Goal: Task Accomplishment & Management: Complete application form

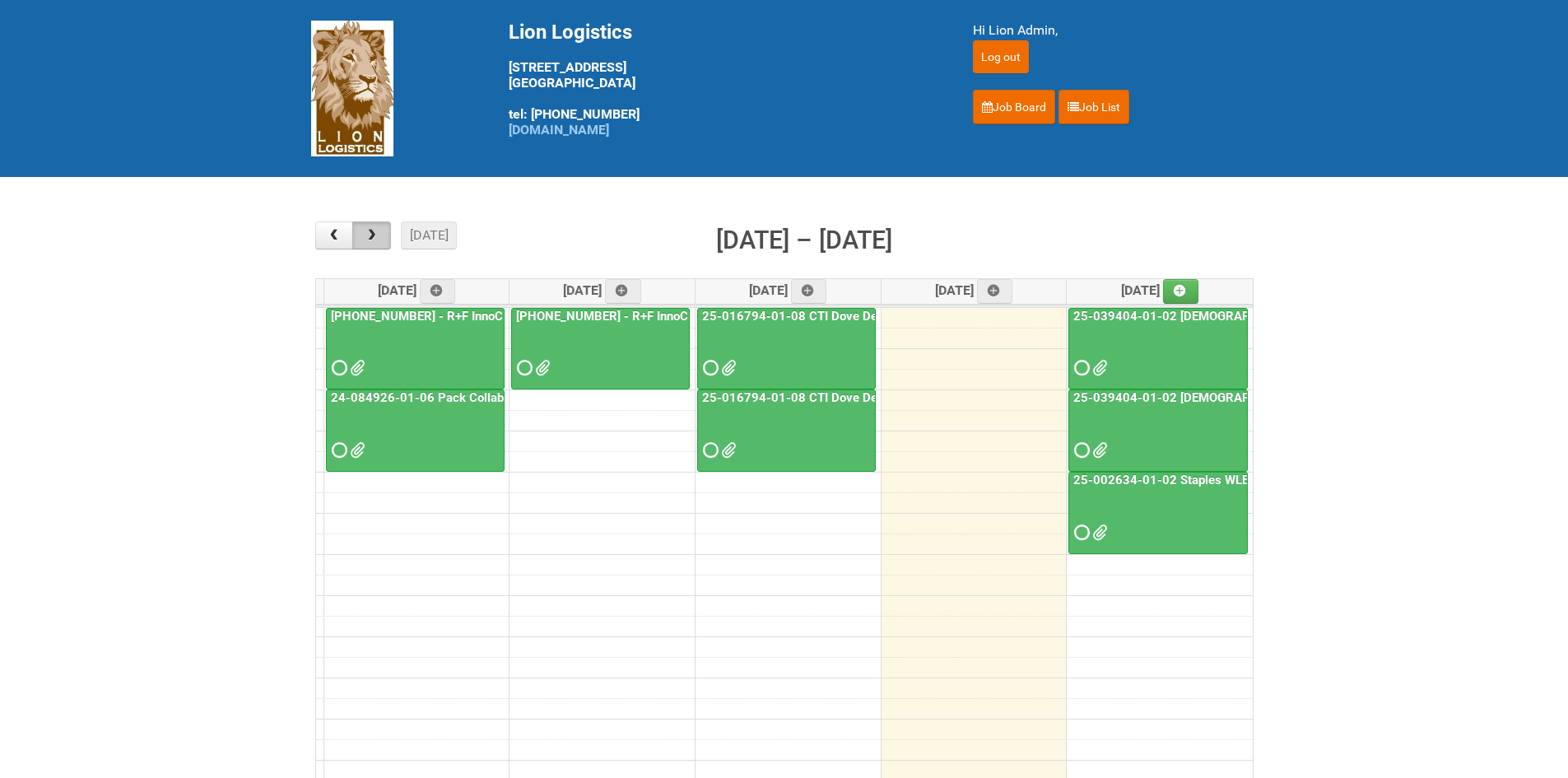
click at [373, 230] on span "button" at bounding box center [372, 235] width 16 height 13
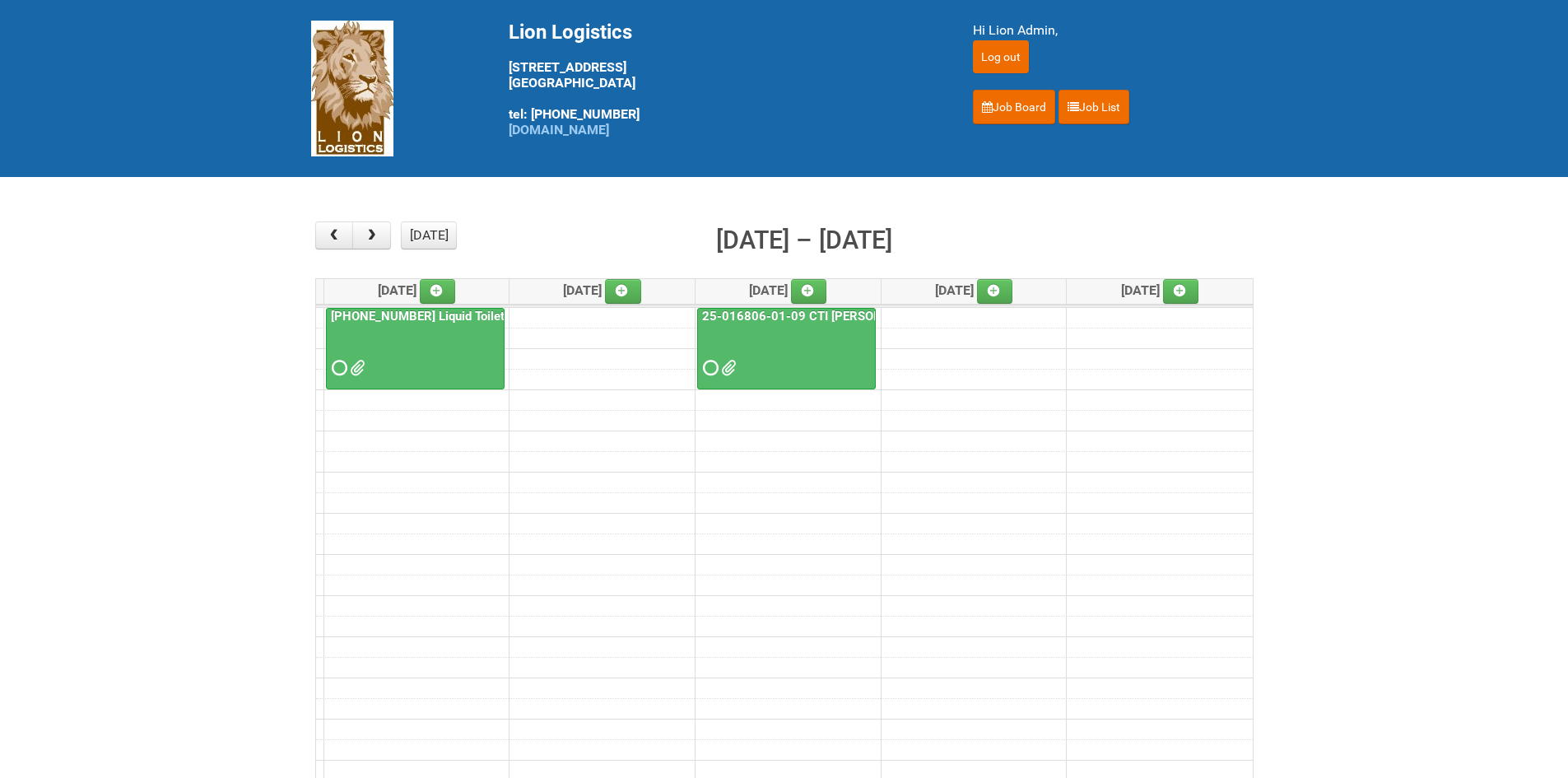
click at [327, 376] on div at bounding box center [415, 353] width 176 height 54
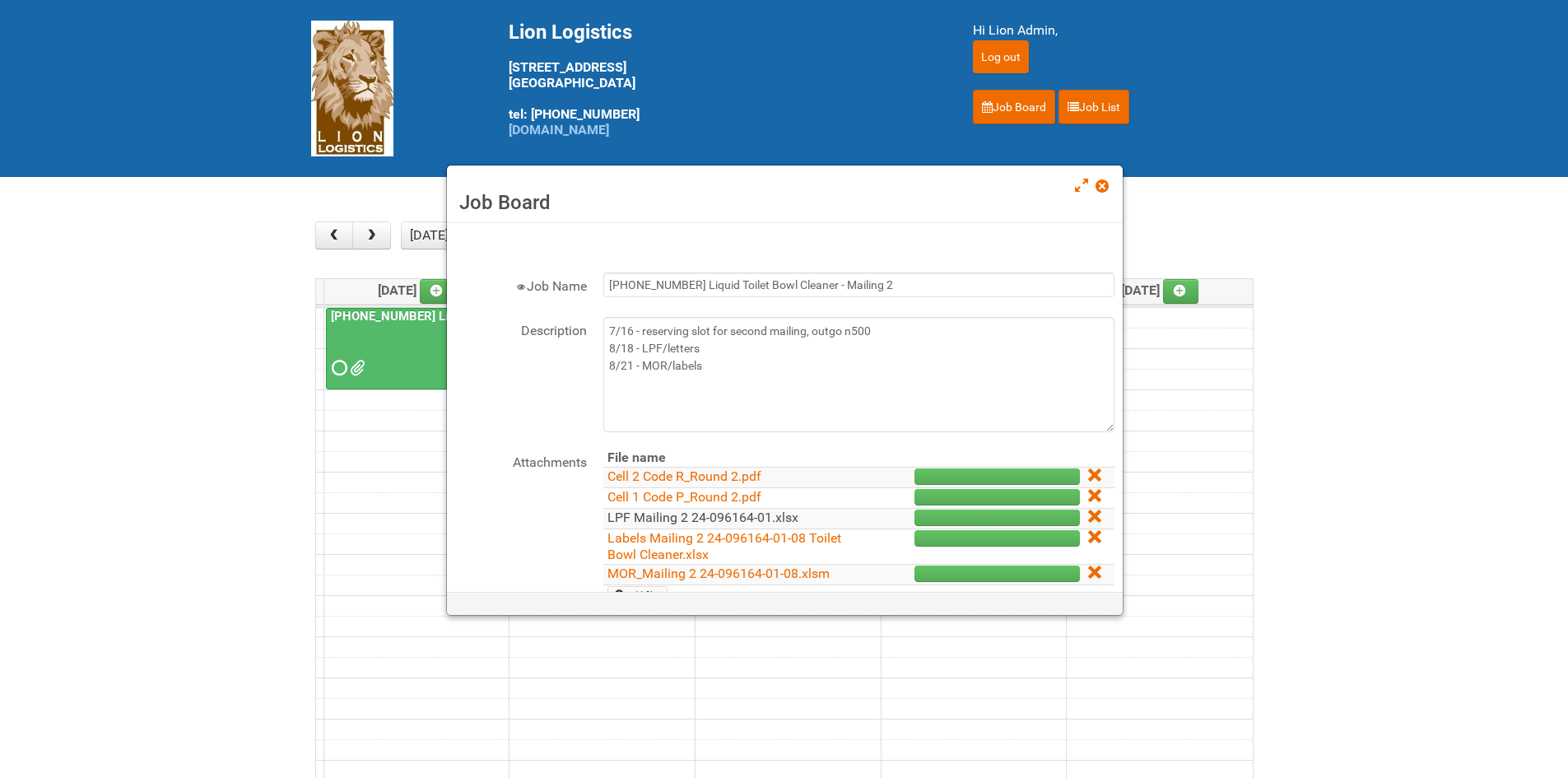
scroll to position [165, 0]
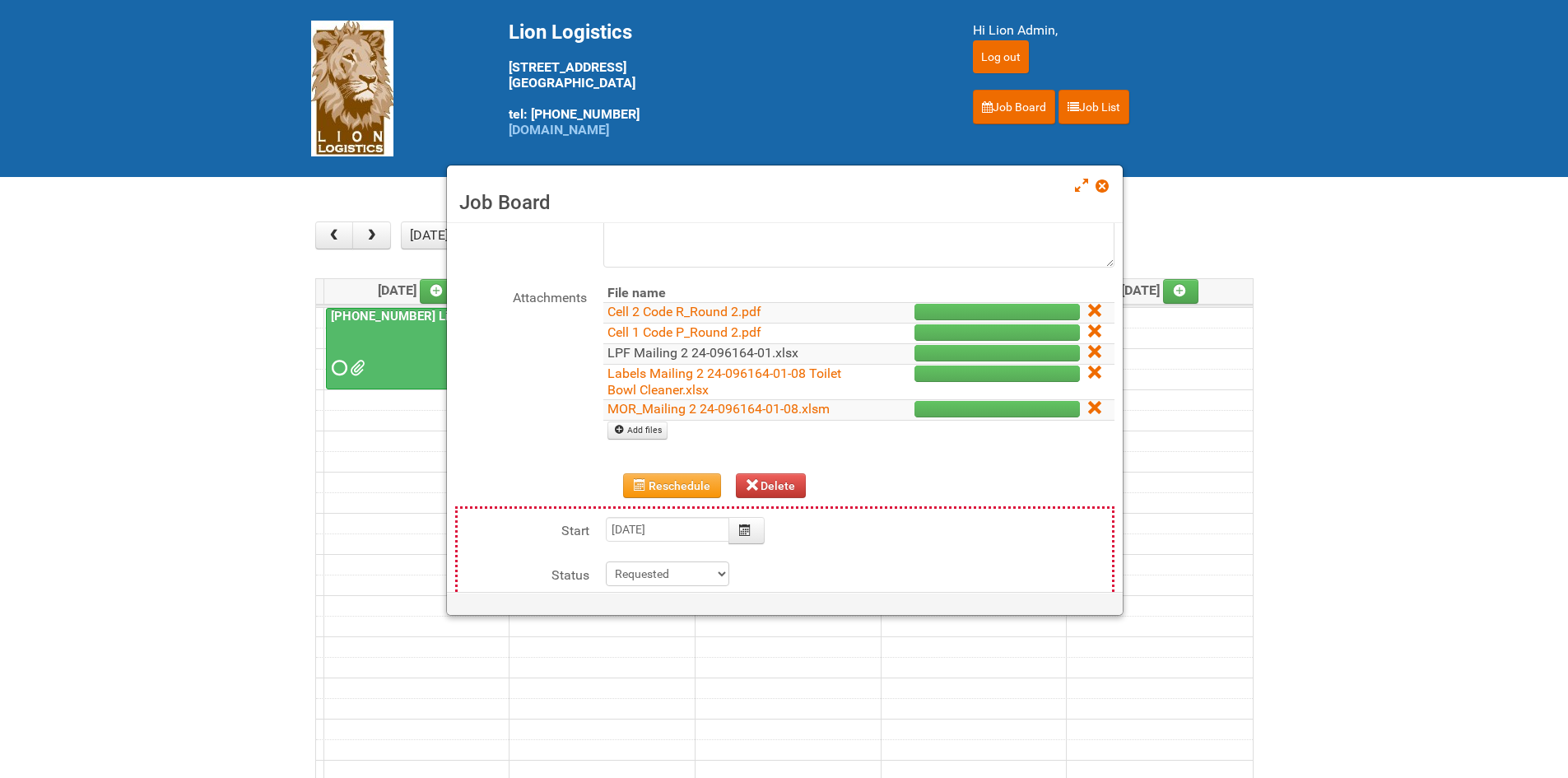
click at [646, 346] on link "LPF Mailing 2 24-096164-01.xlsx" at bounding box center [703, 352] width 191 height 16
click at [628, 420] on td "Add files" at bounding box center [858, 430] width 511 height 21
click at [634, 411] on link "MOR_Mailing 2 24-096164-01-08.xlsm" at bounding box center [719, 409] width 222 height 16
click at [664, 328] on link "Cell 1 Code P_Round 2.pdf" at bounding box center [684, 332] width 154 height 16
click at [644, 325] on link "Cell 1 Code P_Round 2.pdf" at bounding box center [684, 332] width 154 height 16
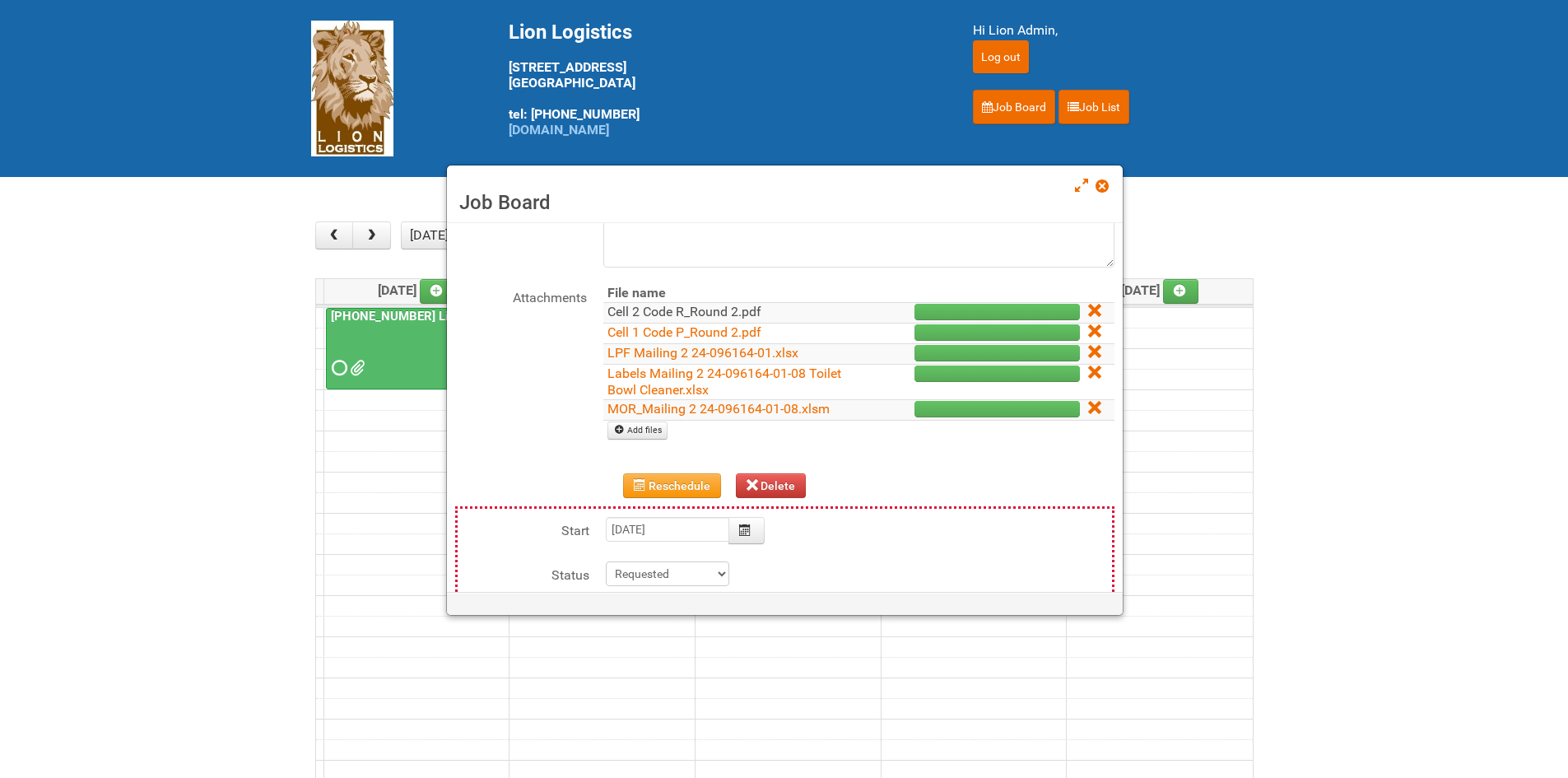
click at [694, 306] on link "Cell 2 Code R_Round 2.pdf" at bounding box center [684, 312] width 154 height 16
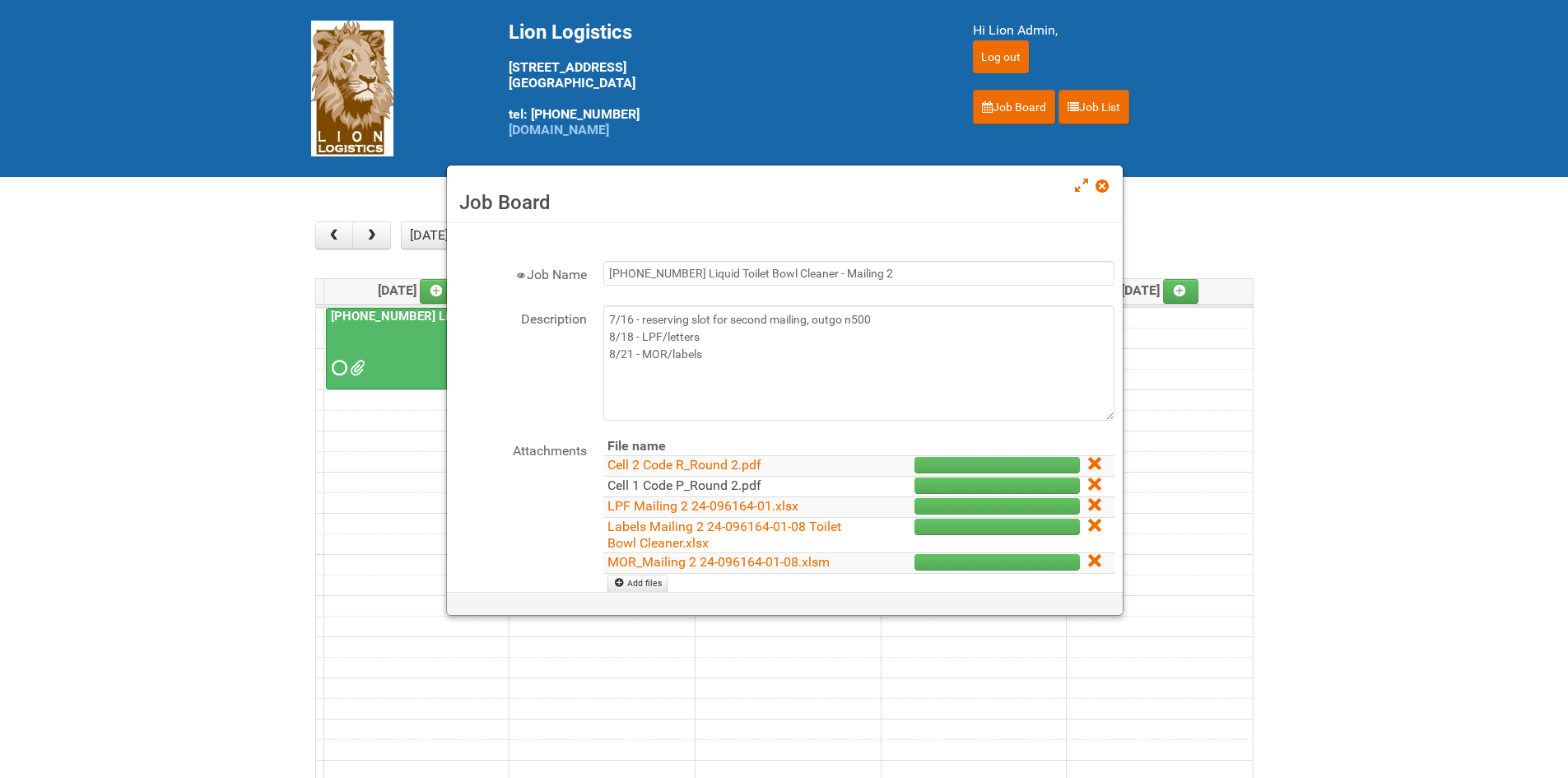
scroll to position [0, 0]
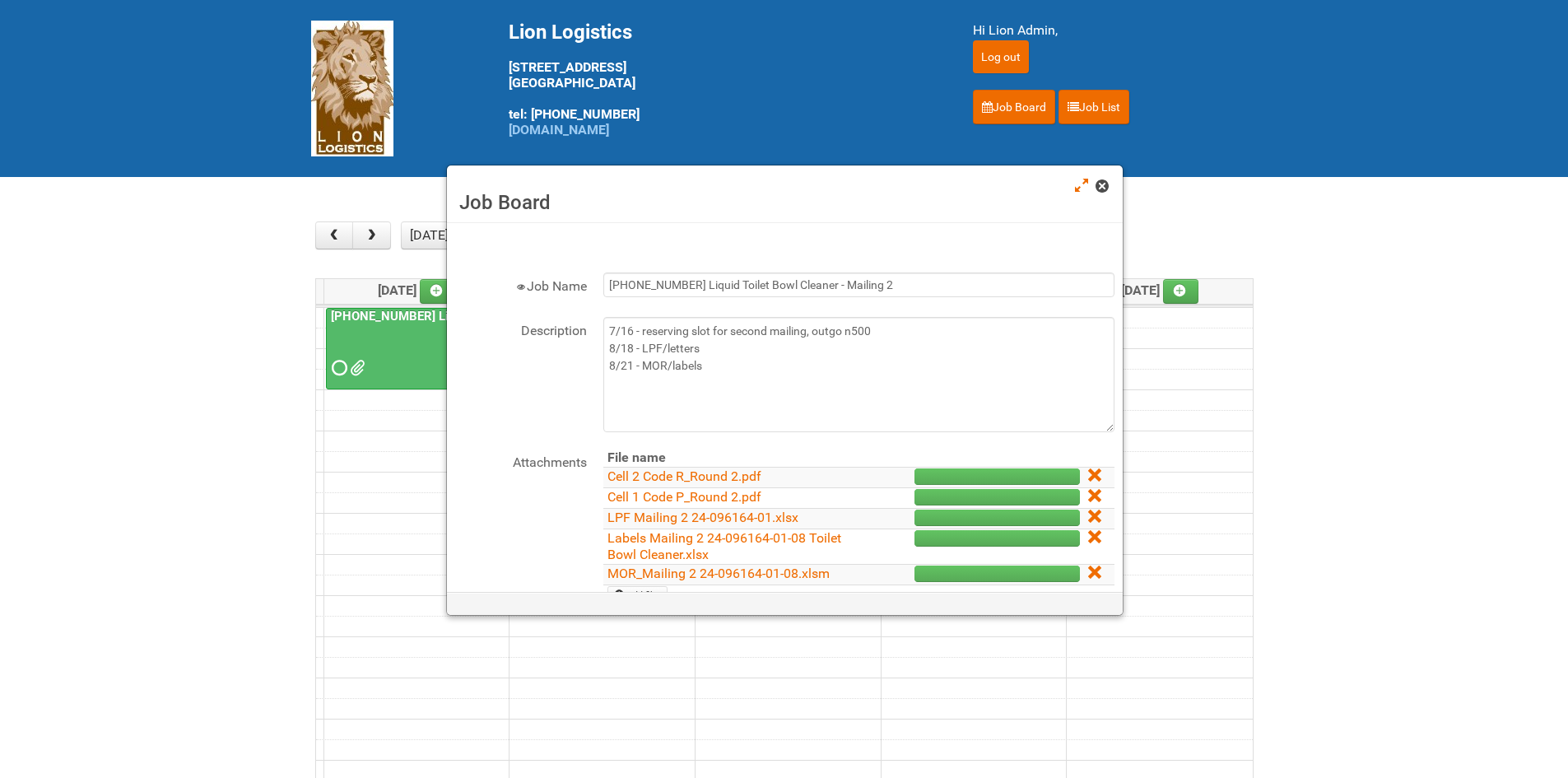
click at [1107, 186] on span at bounding box center [1102, 187] width 12 height 12
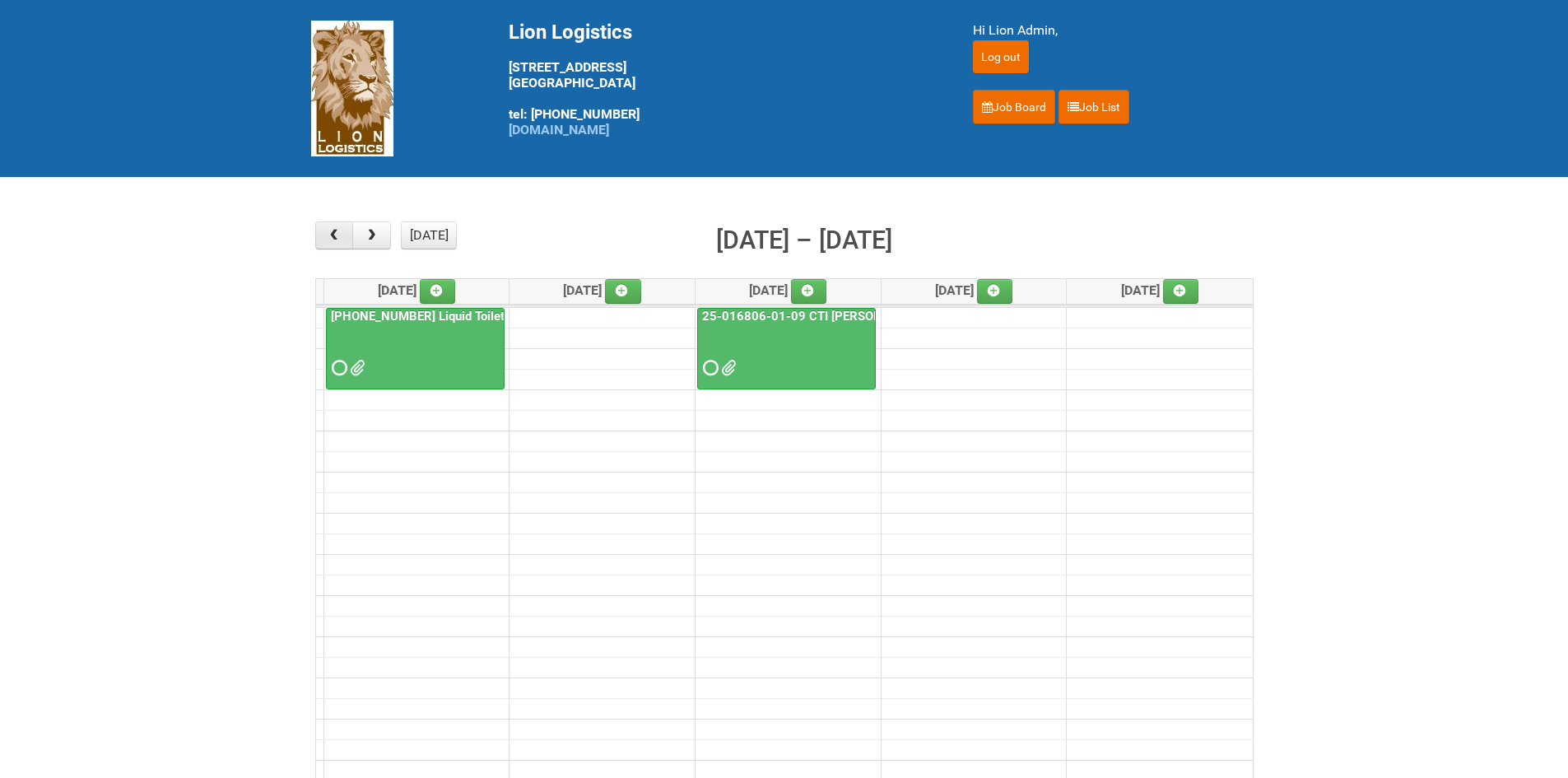
click at [336, 232] on span "button" at bounding box center [333, 235] width 16 height 13
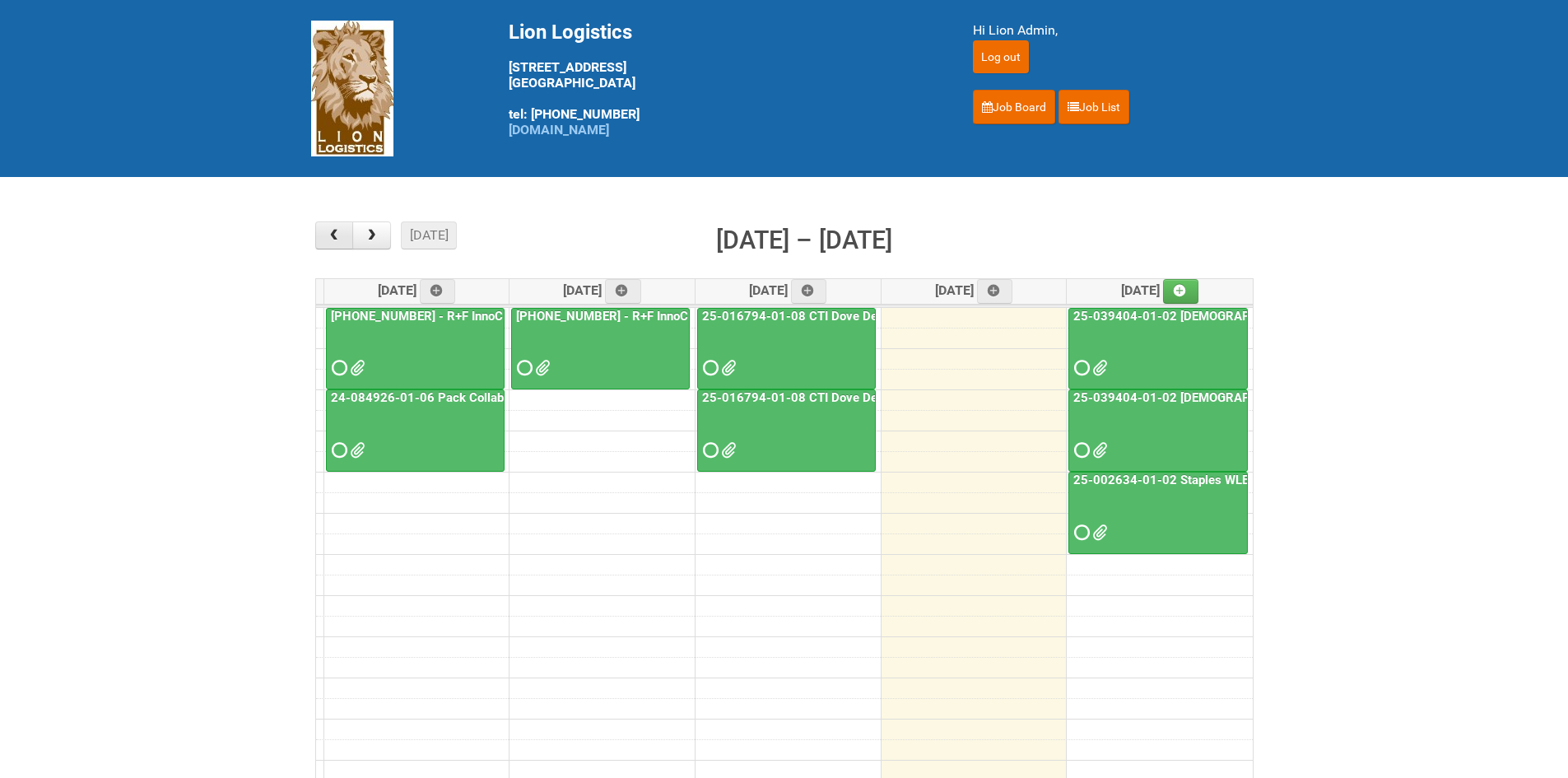
click at [351, 230] on button "button" at bounding box center [334, 235] width 39 height 28
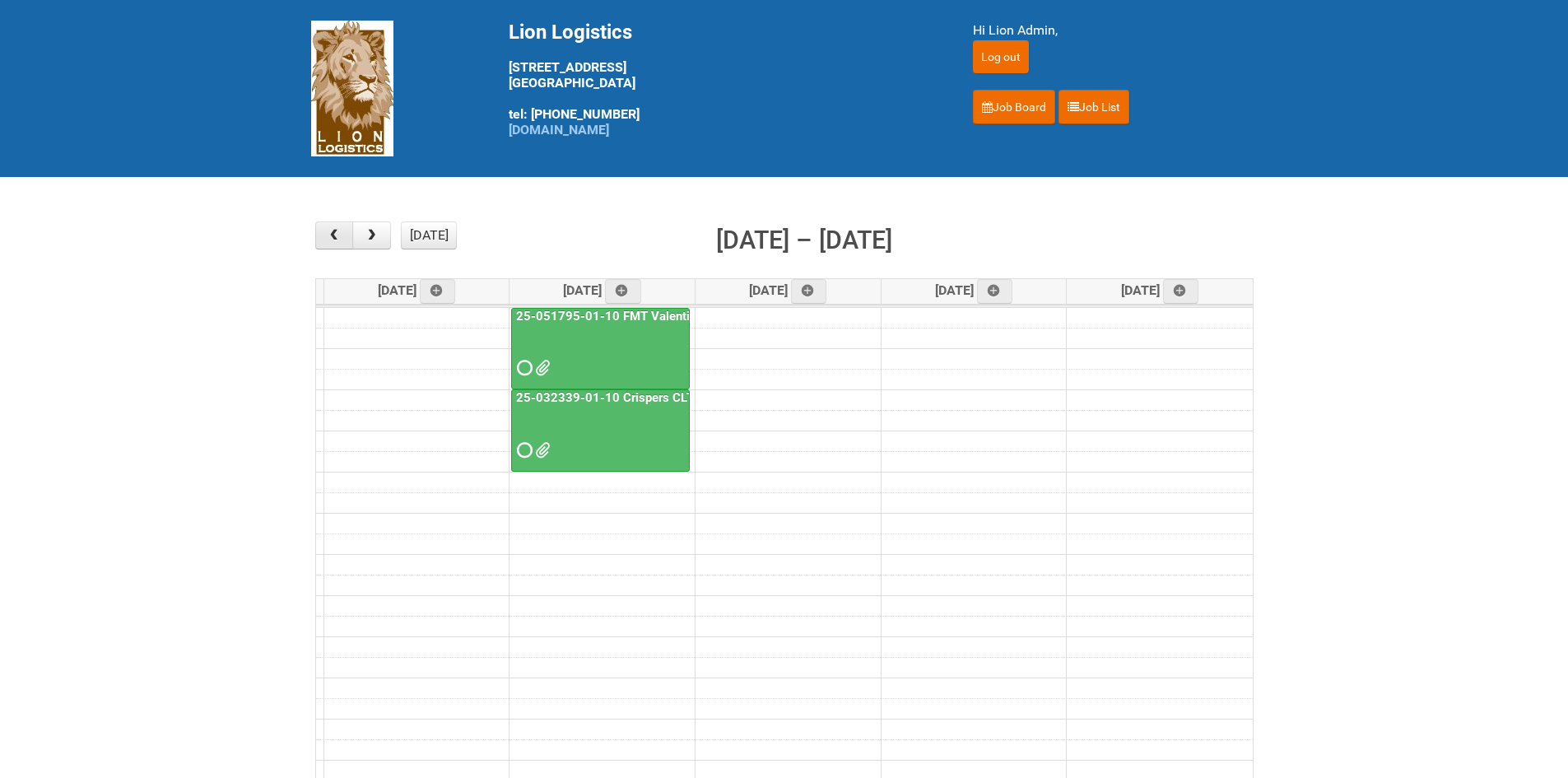
click at [351, 230] on button "button" at bounding box center [334, 235] width 39 height 28
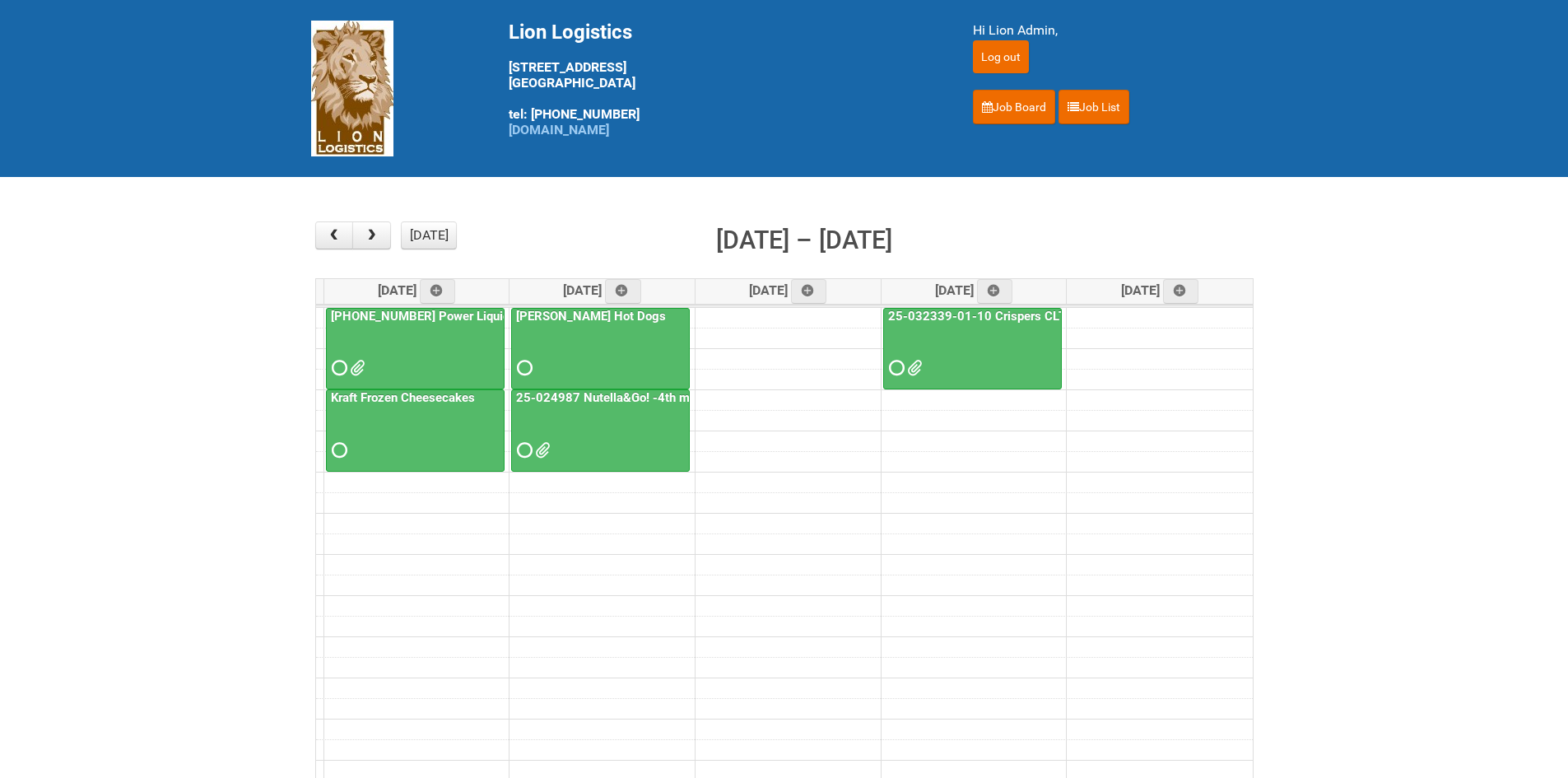
click at [337, 365] on span at bounding box center [337, 368] width 12 height 12
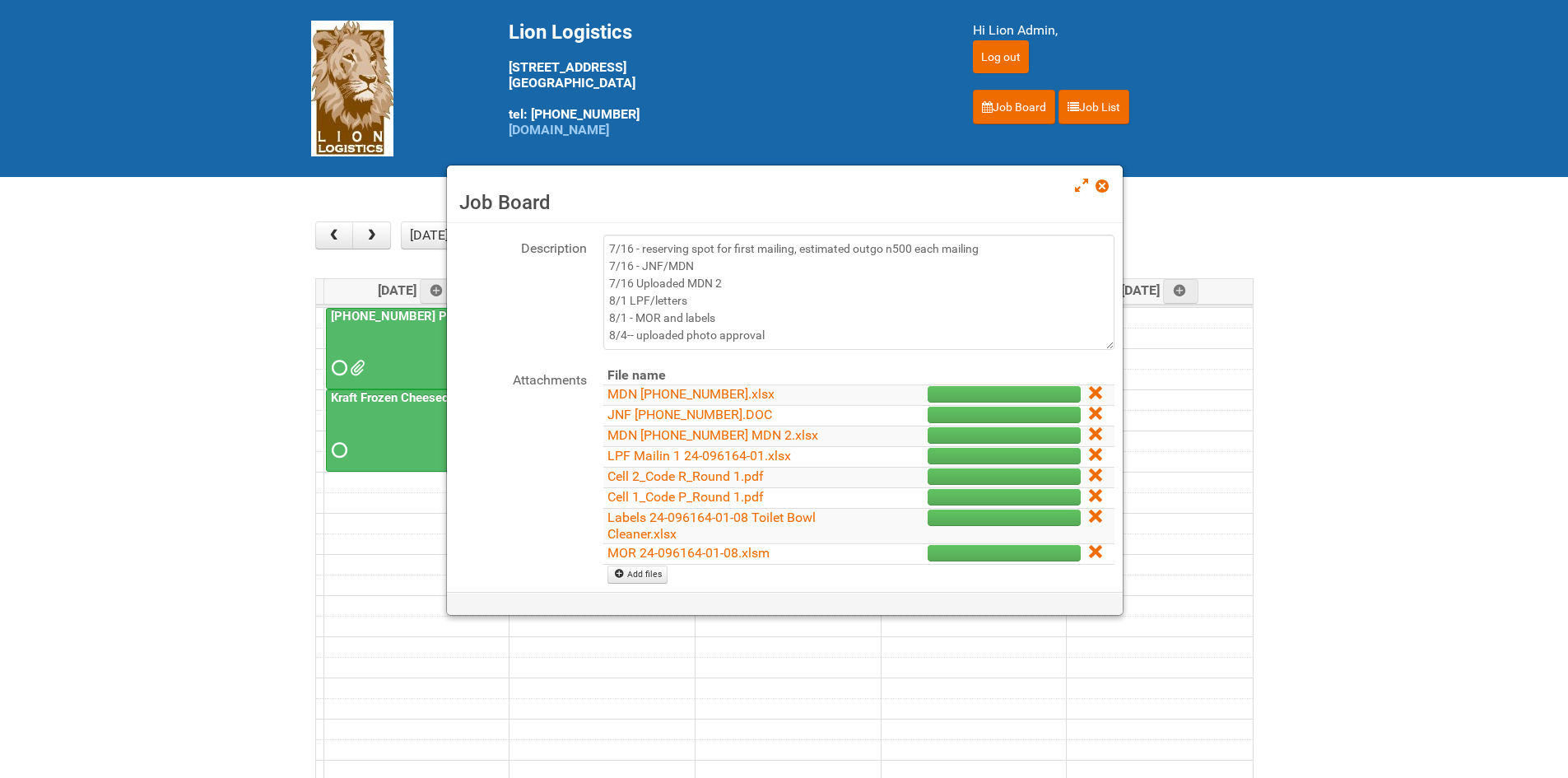
scroll to position [165, 0]
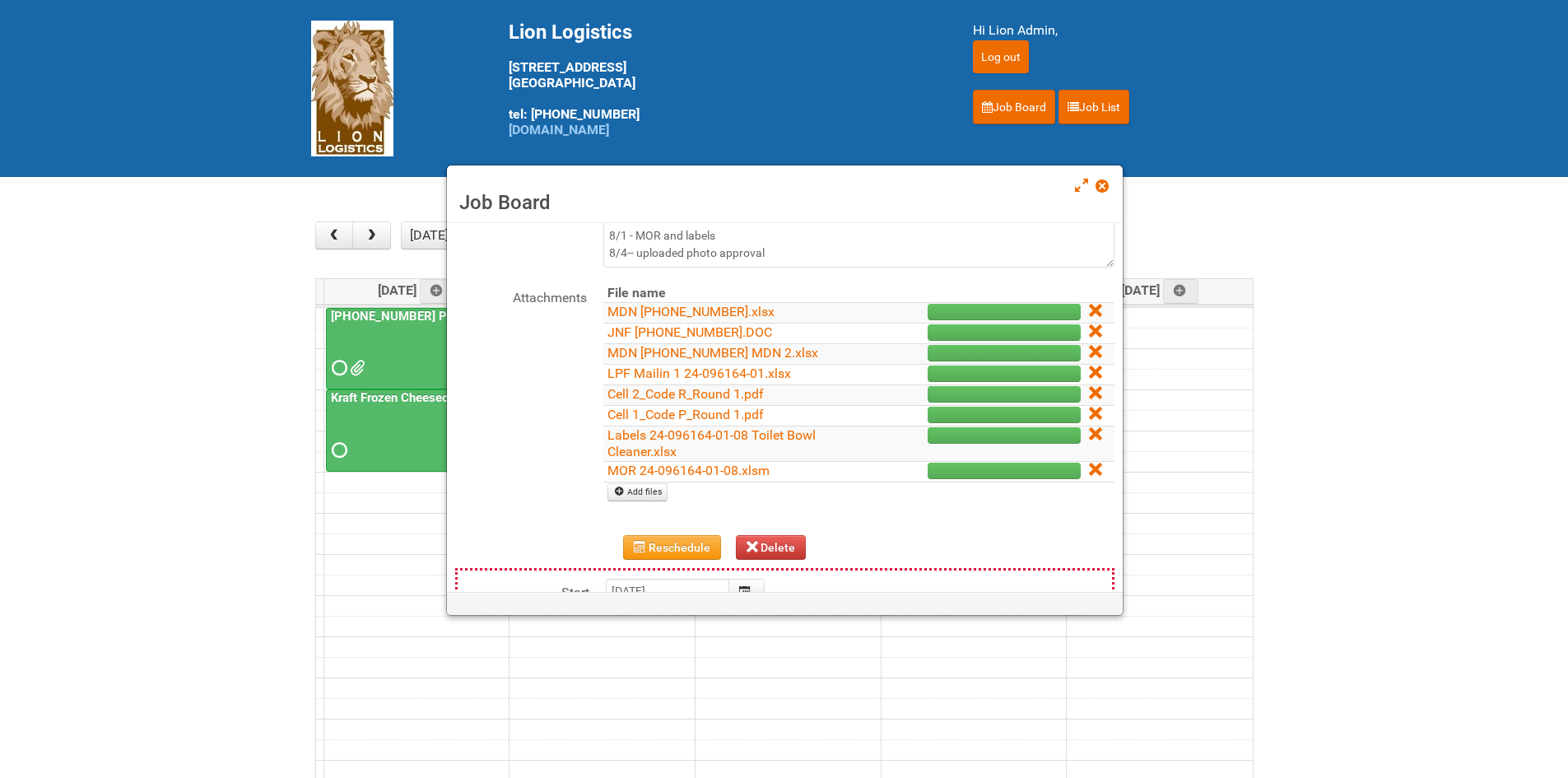
click at [730, 461] on input "file" at bounding box center [852, 413] width 499 height 259
click at [657, 466] on input "file" at bounding box center [852, 413] width 499 height 259
click at [696, 465] on input "file" at bounding box center [852, 413] width 499 height 259
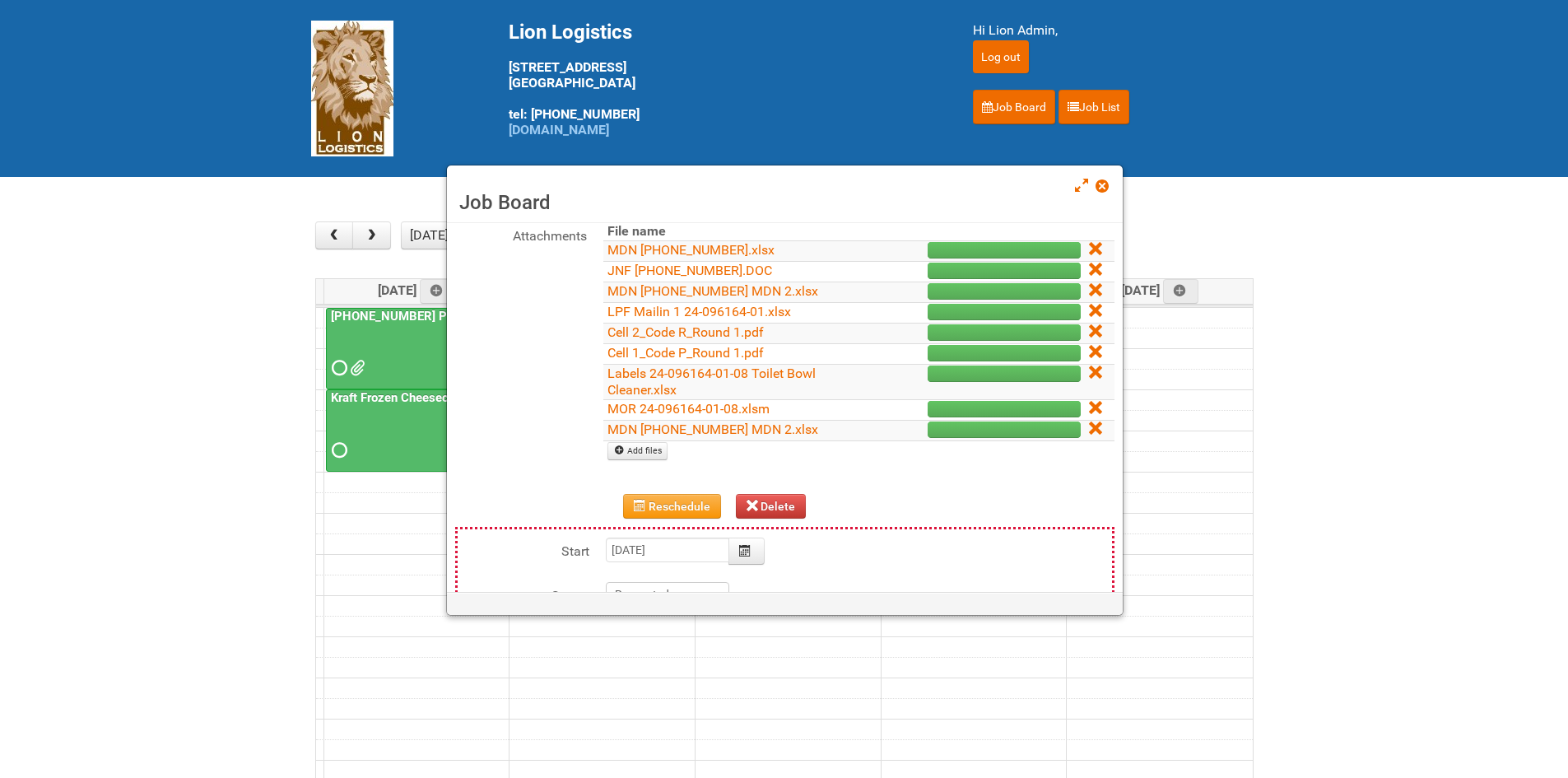
scroll to position [247, 0]
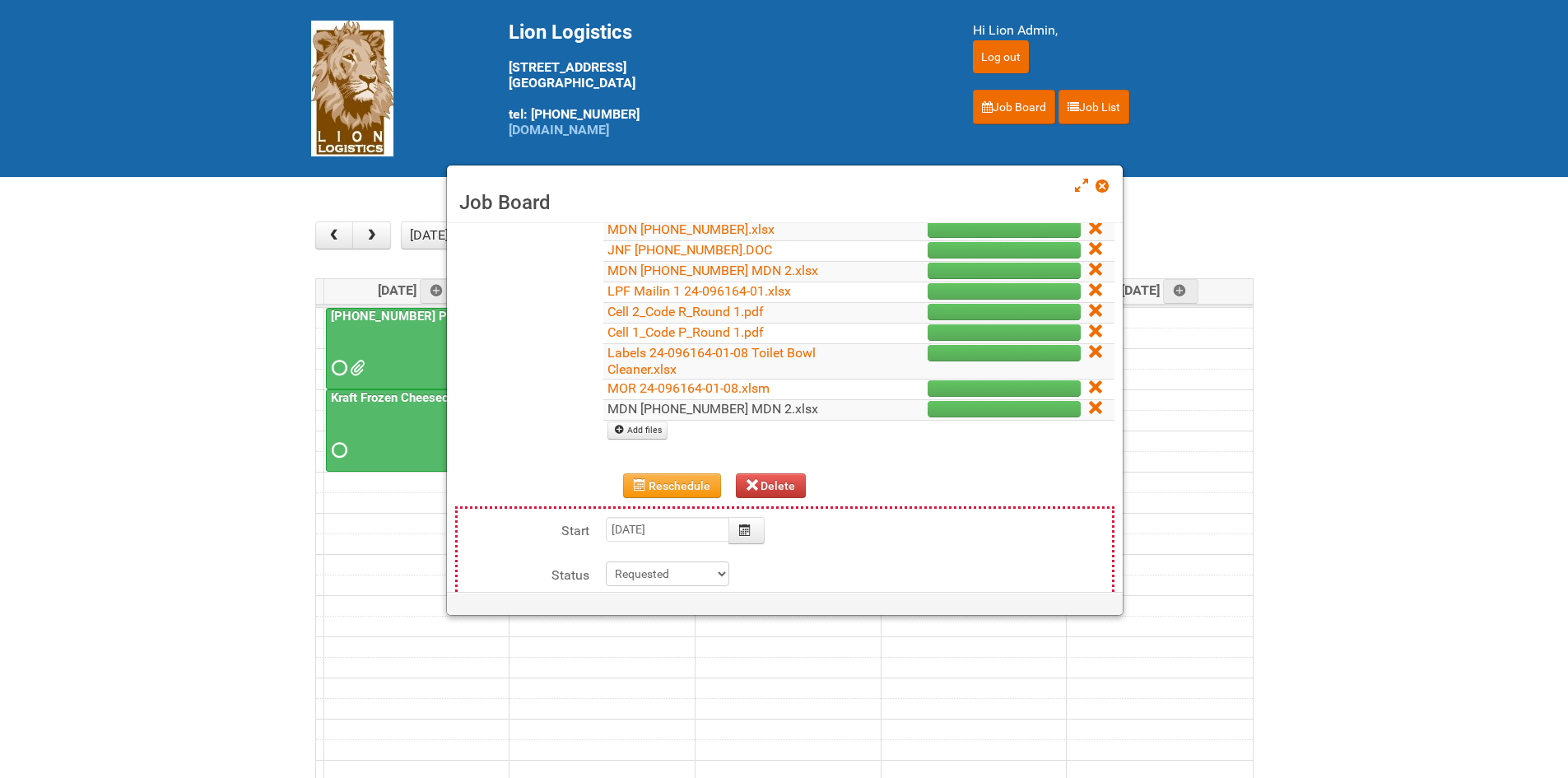
click at [664, 401] on link "MDN 24-096164-01 MDN 2.xlsx" at bounding box center [713, 409] width 210 height 16
click at [664, 388] on link "MOR 24-096164-01-08.xlsm" at bounding box center [688, 388] width 162 height 16
click at [634, 367] on link "Labels 24-096164-01-08 Toilet Bowl Cleaner.xlsx" at bounding box center [712, 360] width 208 height 32
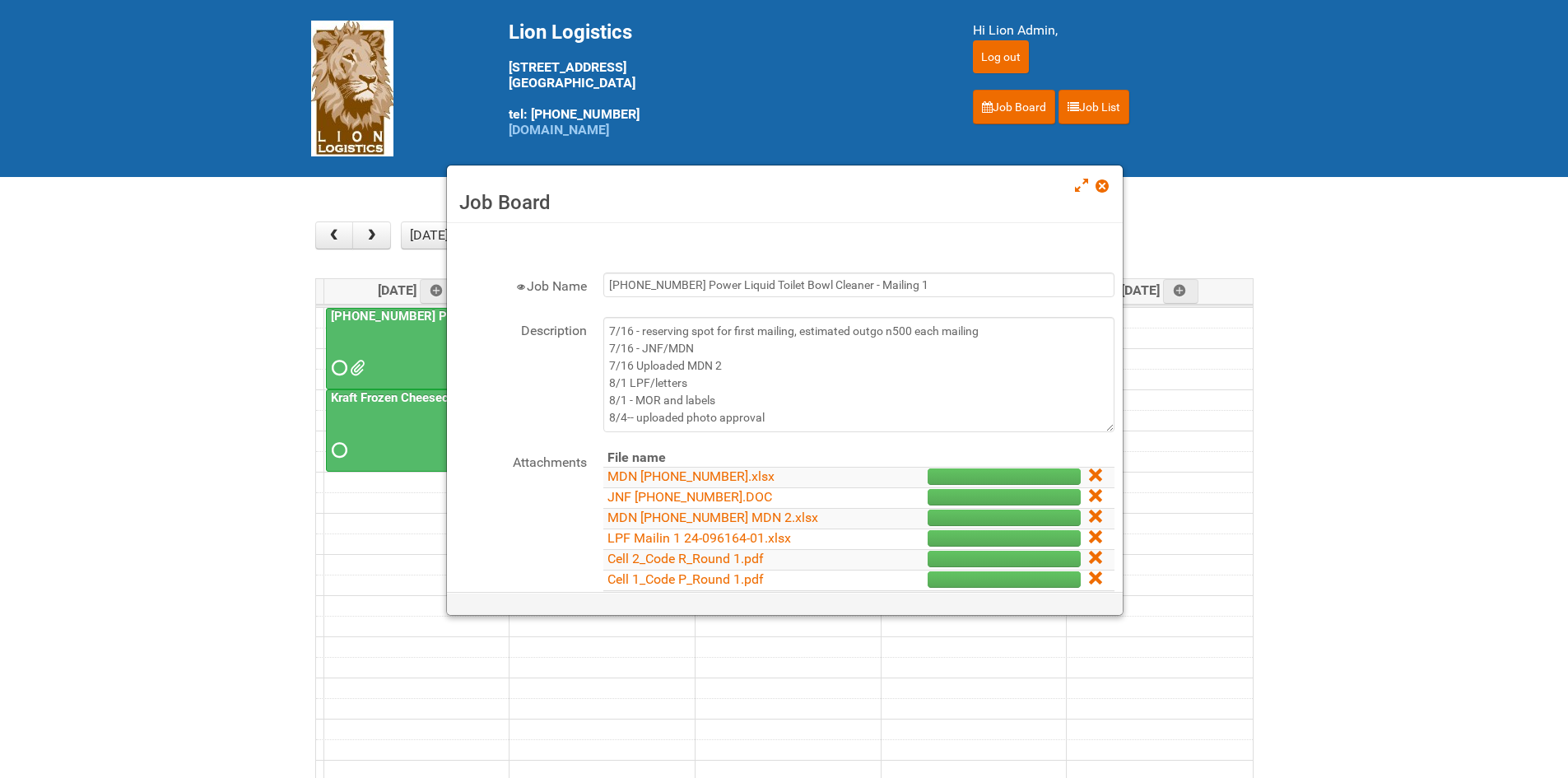
click at [1106, 186] on span at bounding box center [1102, 187] width 12 height 12
